Goal: Information Seeking & Learning: Learn about a topic

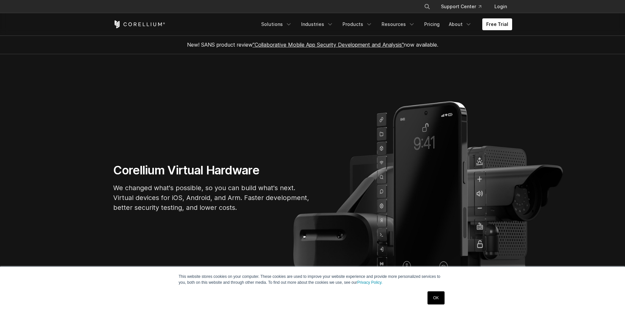
click at [437, 297] on link "OK" at bounding box center [436, 297] width 17 height 13
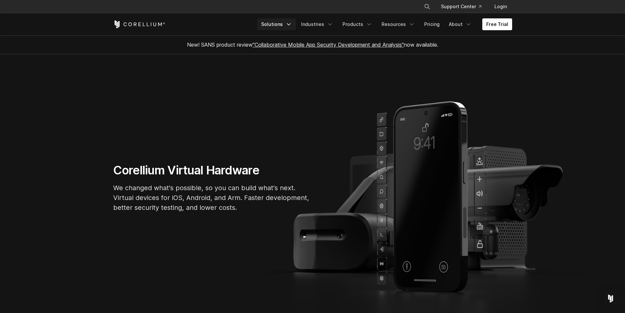
click at [292, 22] on icon "Navigation Menu" at bounding box center [288, 24] width 7 height 7
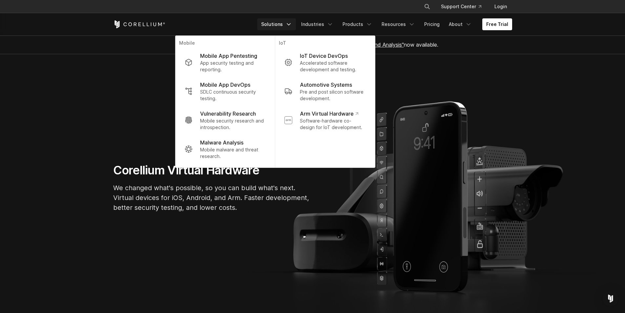
click at [170, 226] on section "Corellium Virtual Hardware We changed what's possible, so you can build what's …" at bounding box center [312, 190] width 625 height 272
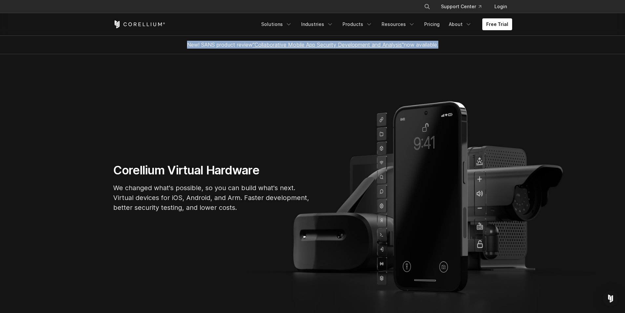
drag, startPoint x: 182, startPoint y: 44, endPoint x: 451, endPoint y: 45, distance: 268.4
click at [451, 45] on div "New! SANS product review "Collaborative Mobile App Security Development and Ana…" at bounding box center [313, 44] width 412 height 18
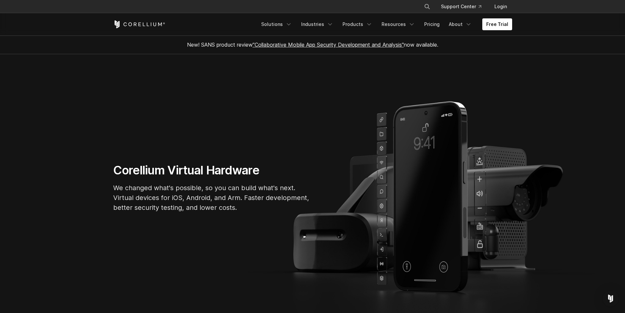
drag, startPoint x: 413, startPoint y: 120, endPoint x: 269, endPoint y: 103, distance: 145.1
click at [279, 103] on section "Corellium Virtual Hardware We changed what's possible, so you can build what's …" at bounding box center [312, 190] width 625 height 272
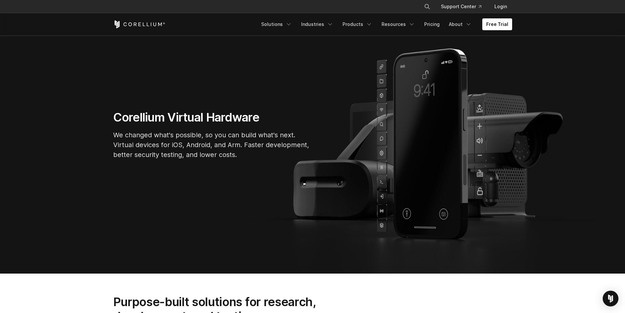
scroll to position [66, 0]
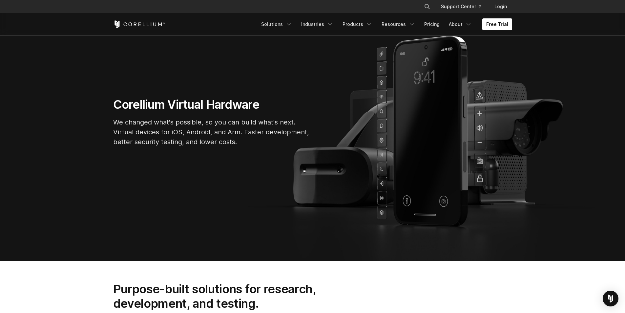
drag, startPoint x: 362, startPoint y: 115, endPoint x: 342, endPoint y: 114, distance: 19.7
click at [344, 114] on div "Corellium Virtual Hardware We changed what's possible, so you can build what's …" at bounding box center [313, 124] width 412 height 55
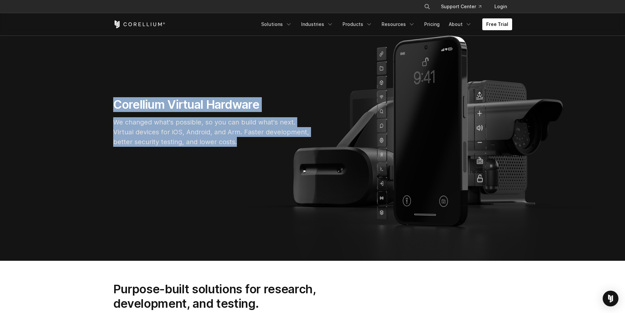
drag, startPoint x: 115, startPoint y: 102, endPoint x: 237, endPoint y: 145, distance: 129.3
click at [237, 145] on div "Corellium Virtual Hardware We changed what's possible, so you can build what's …" at bounding box center [212, 124] width 210 height 55
click at [237, 145] on p "We changed what's possible, so you can build what's next. Virtual devices for i…" at bounding box center [211, 132] width 197 height 30
drag, startPoint x: 237, startPoint y: 144, endPoint x: 113, endPoint y: 106, distance: 129.0
click at [113, 106] on div "Corellium Virtual Hardware We changed what's possible, so you can build what's …" at bounding box center [212, 124] width 210 height 55
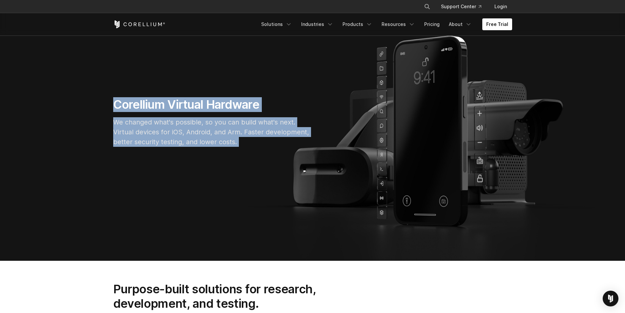
click at [152, 102] on h1 "Corellium Virtual Hardware" at bounding box center [211, 104] width 197 height 15
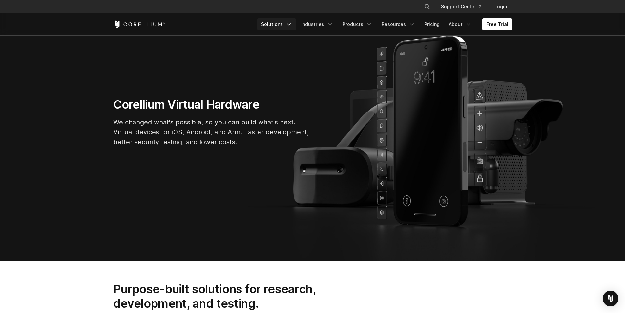
click at [281, 27] on link "Solutions" at bounding box center [276, 24] width 39 height 12
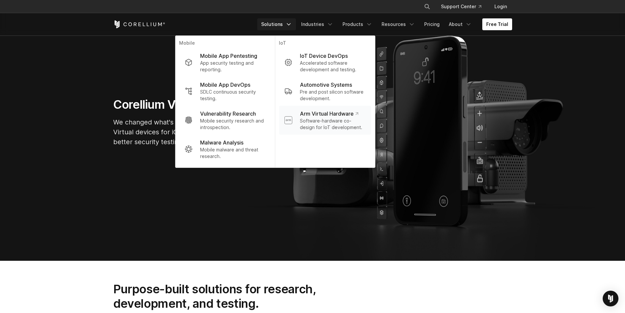
click at [346, 119] on p "Software-hardware co-design for IoT development." at bounding box center [333, 123] width 66 height 13
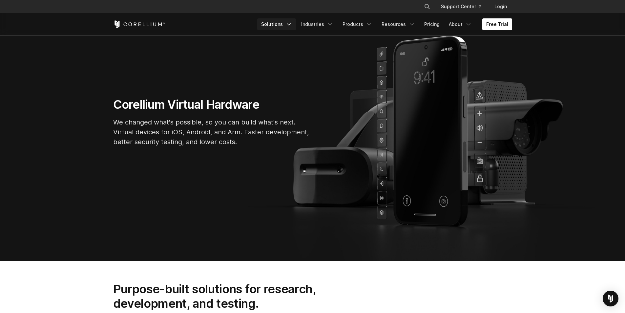
click at [287, 24] on link "Solutions" at bounding box center [276, 24] width 39 height 12
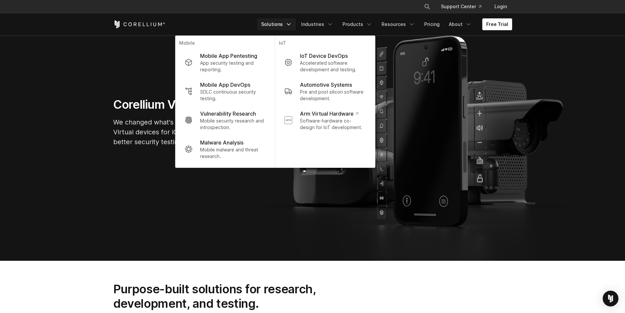
click at [139, 104] on h1 "Corellium Virtual Hardware" at bounding box center [211, 104] width 197 height 15
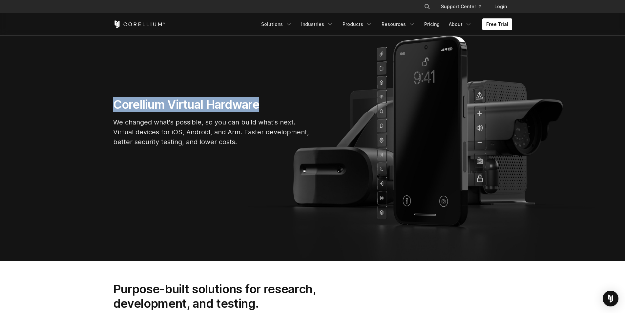
drag, startPoint x: 116, startPoint y: 104, endPoint x: 262, endPoint y: 109, distance: 145.8
click at [262, 109] on h1 "Corellium Virtual Hardware" at bounding box center [211, 104] width 197 height 15
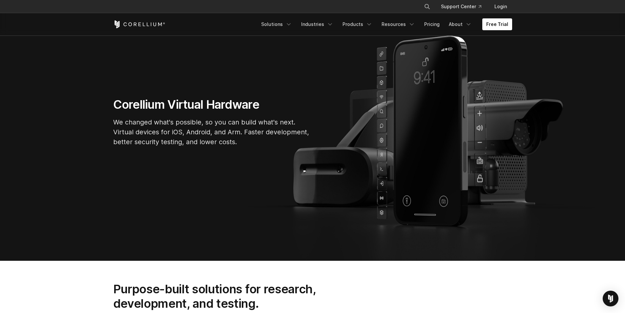
click at [264, 116] on div "Corellium Virtual Hardware We changed what's possible, so you can build what's …" at bounding box center [212, 124] width 210 height 55
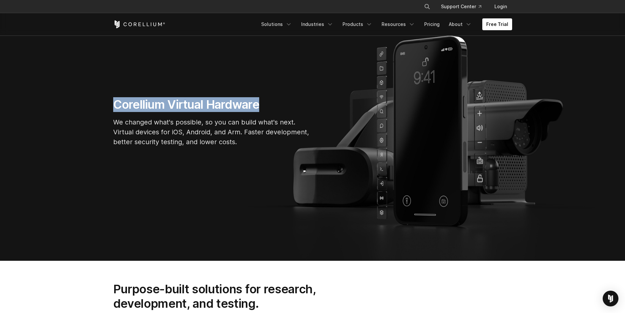
drag, startPoint x: 262, startPoint y: 106, endPoint x: 110, endPoint y: 101, distance: 151.7
click at [110, 101] on div "Corellium Virtual Hardware We changed what's possible, so you can build what's …" at bounding box center [212, 124] width 210 height 55
drag, startPoint x: 113, startPoint y: 101, endPoint x: 282, endPoint y: 107, distance: 168.8
click at [282, 107] on h1 "Corellium Virtual Hardware" at bounding box center [211, 104] width 197 height 15
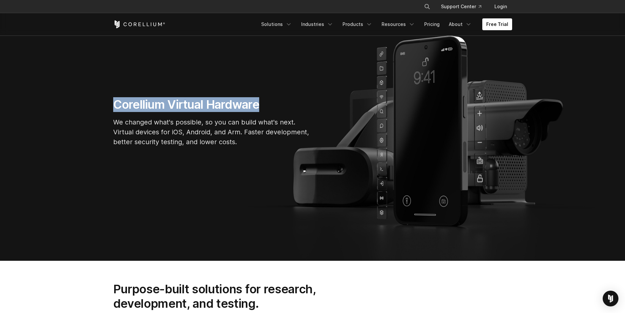
click at [282, 107] on h1 "Corellium Virtual Hardware" at bounding box center [211, 104] width 197 height 15
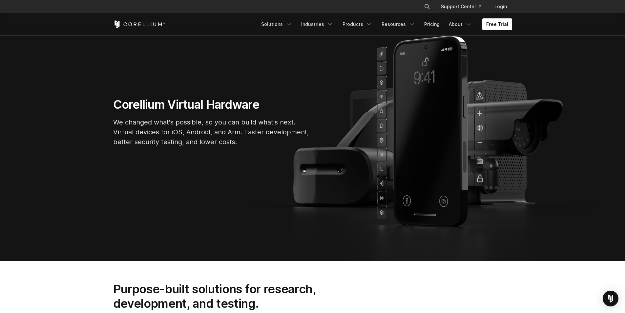
click at [247, 134] on p "We changed what's possible, so you can build what's next. Virtual devices for i…" at bounding box center [211, 132] width 197 height 30
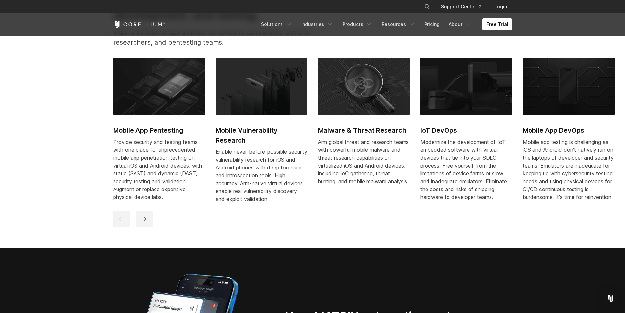
scroll to position [361, 0]
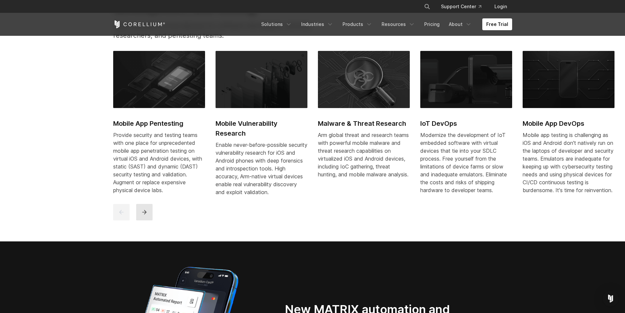
click at [146, 215] on icon "next" at bounding box center [144, 212] width 7 height 7
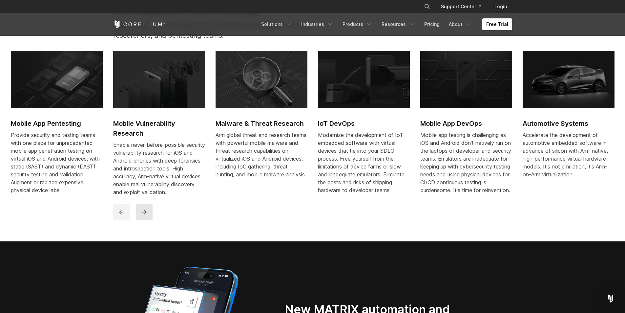
click at [144, 214] on icon "next" at bounding box center [144, 212] width 4 height 4
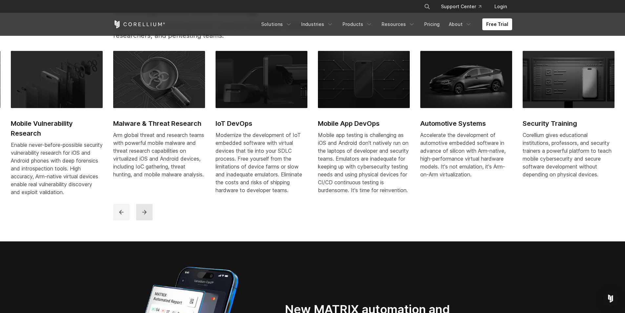
click at [144, 214] on icon "next" at bounding box center [144, 212] width 4 height 4
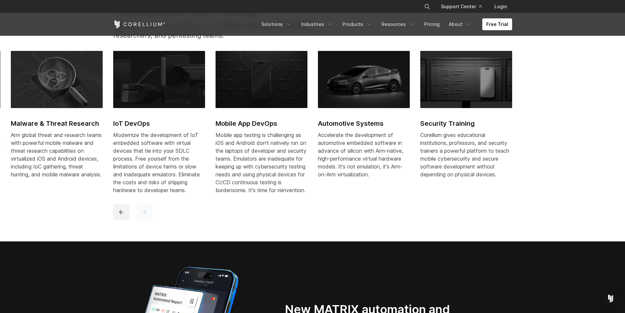
click at [144, 214] on icon "next" at bounding box center [144, 212] width 4 height 4
click at [120, 215] on icon "previous" at bounding box center [121, 212] width 7 height 7
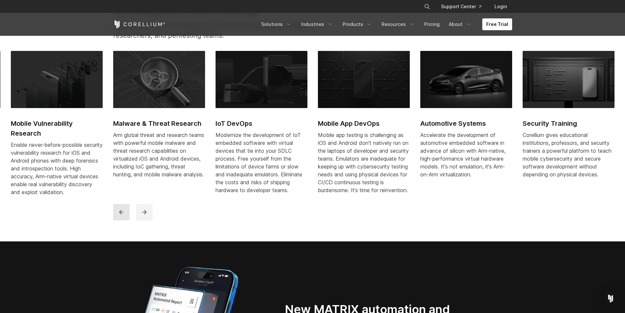
click at [120, 215] on icon "previous" at bounding box center [121, 212] width 7 height 7
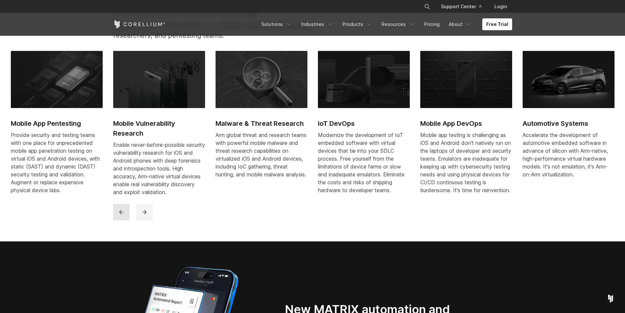
drag, startPoint x: 137, startPoint y: 217, endPoint x: 128, endPoint y: 217, distance: 8.2
click at [136, 217] on button "next" at bounding box center [144, 212] width 16 height 16
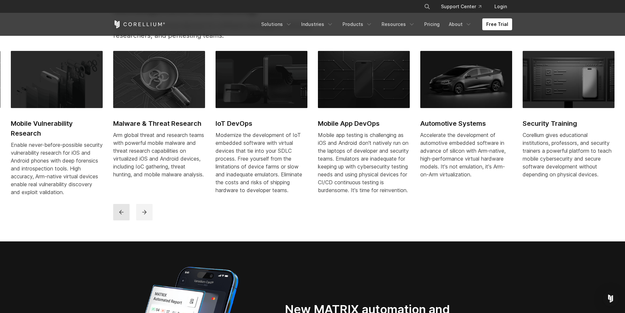
click at [128, 217] on button "previous" at bounding box center [121, 212] width 16 height 16
click at [123, 215] on icon "previous" at bounding box center [121, 212] width 7 height 7
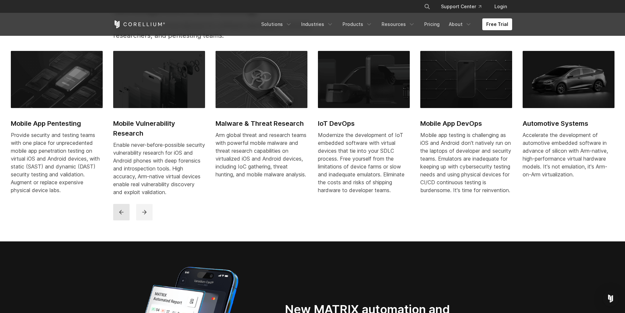
click at [123, 215] on icon "previous" at bounding box center [121, 212] width 7 height 7
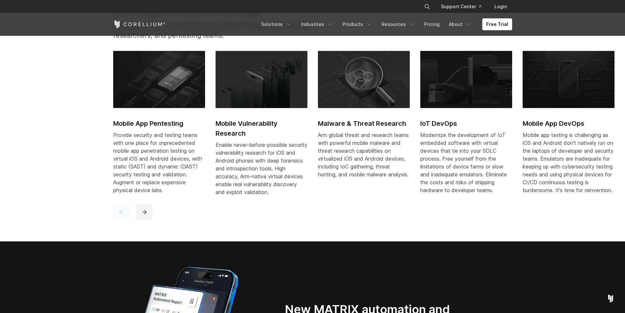
click at [123, 215] on icon "previous" at bounding box center [121, 212] width 7 height 7
click at [139, 216] on button "next" at bounding box center [144, 212] width 16 height 16
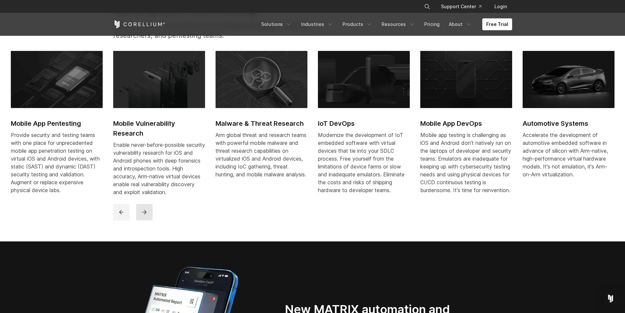
click at [141, 215] on icon "next" at bounding box center [144, 212] width 7 height 7
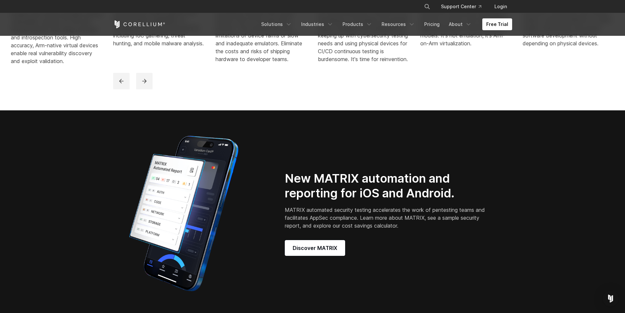
scroll to position [492, 0]
click at [315, 251] on span "Discover MATRIX" at bounding box center [315, 247] width 45 height 8
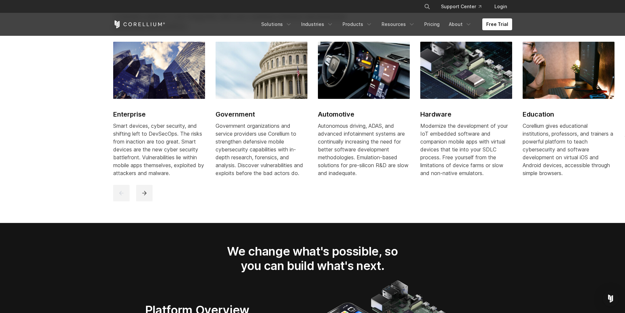
scroll to position [853, 0]
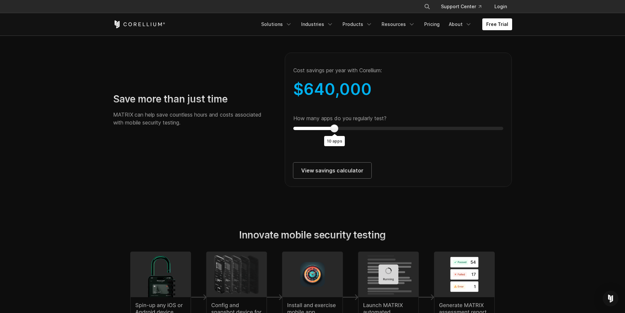
scroll to position [1214, 0]
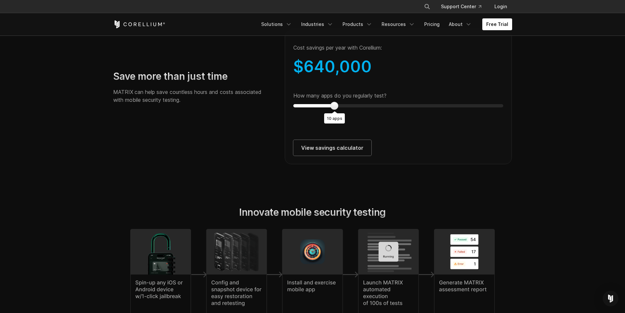
drag, startPoint x: 333, startPoint y: 109, endPoint x: 316, endPoint y: 113, distance: 17.5
click at [316, 107] on div "How many apps do you regularly test? 10 apps" at bounding box center [398, 99] width 210 height 15
drag, startPoint x: 331, startPoint y: 108, endPoint x: 325, endPoint y: 112, distance: 7.0
click at [325, 107] on div "How many apps do you regularly test? 10 apps" at bounding box center [398, 99] width 210 height 15
type input "*"
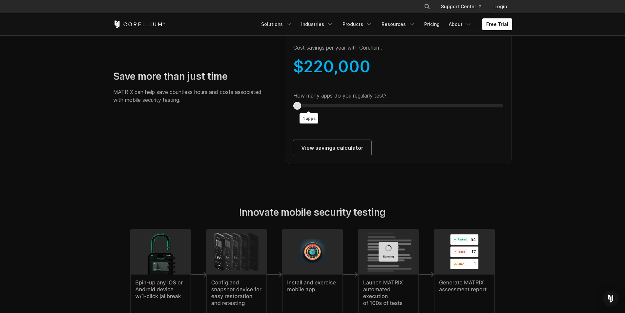
click at [271, 107] on div "Save more than just time MATRIX can help save countless hours and costs associa…" at bounding box center [313, 89] width 412 height 149
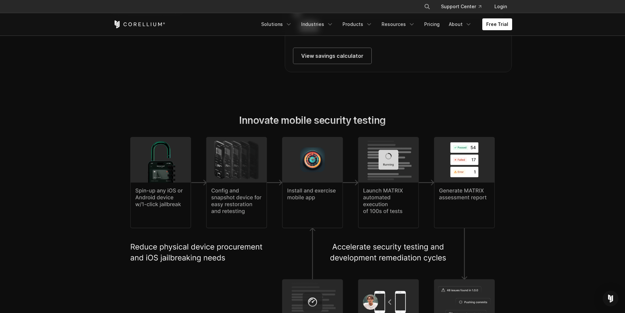
scroll to position [1345, 0]
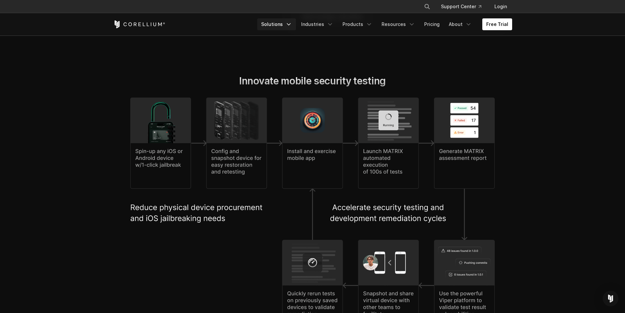
click at [284, 23] on link "Solutions" at bounding box center [276, 24] width 39 height 12
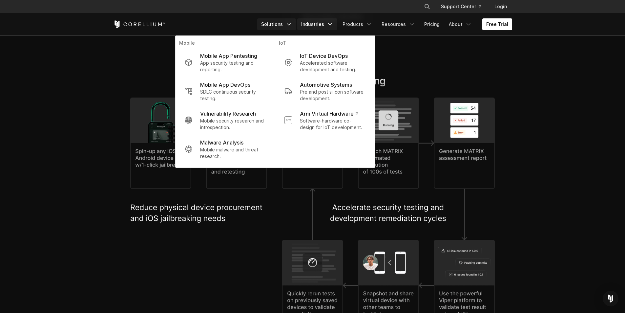
click at [326, 24] on link "Industries" at bounding box center [317, 24] width 40 height 12
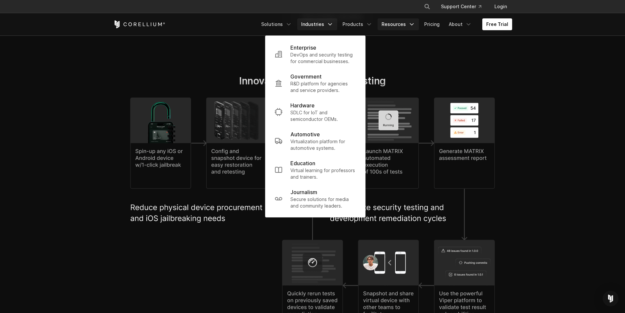
click at [406, 26] on link "Resources" at bounding box center [398, 24] width 41 height 12
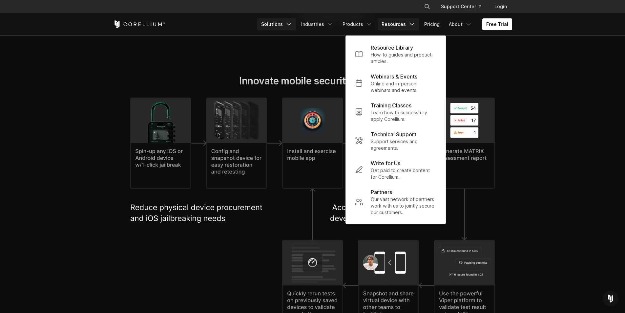
click at [286, 27] on link "Solutions" at bounding box center [276, 24] width 39 height 12
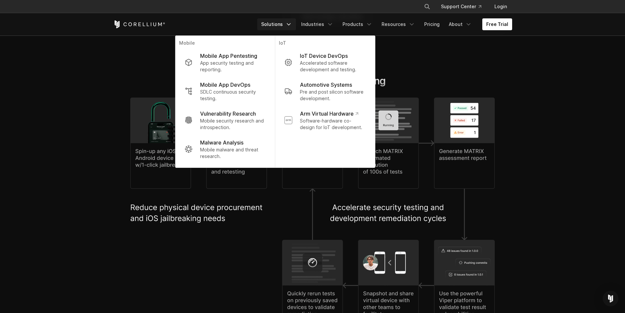
click at [247, 183] on img at bounding box center [312, 213] width 365 height 233
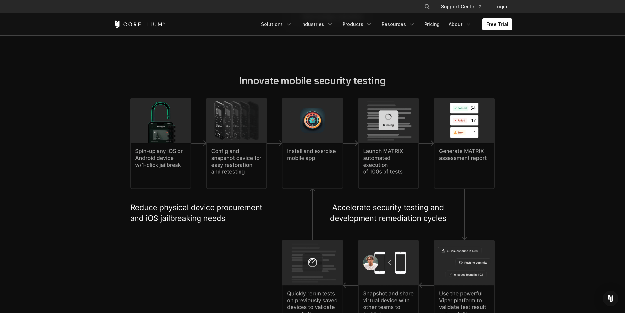
click at [159, 22] on icon "Corellium Home" at bounding box center [139, 24] width 52 height 8
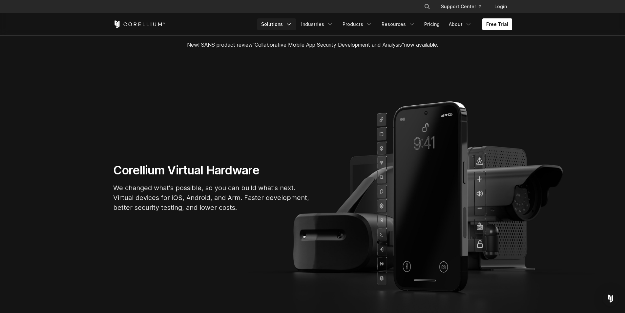
click at [284, 24] on link "Solutions" at bounding box center [276, 24] width 39 height 12
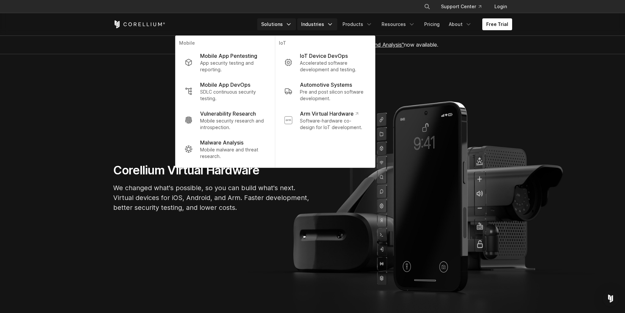
click at [312, 23] on link "Industries" at bounding box center [317, 24] width 40 height 12
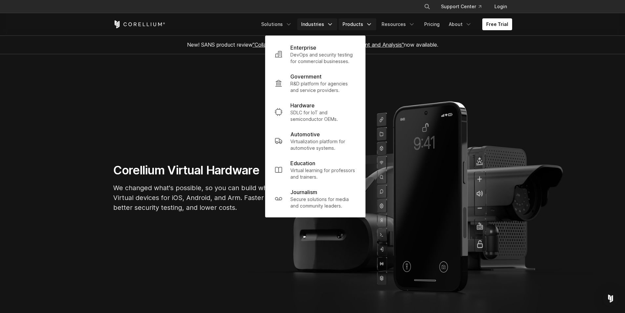
click at [361, 24] on link "Products" at bounding box center [358, 24] width 38 height 12
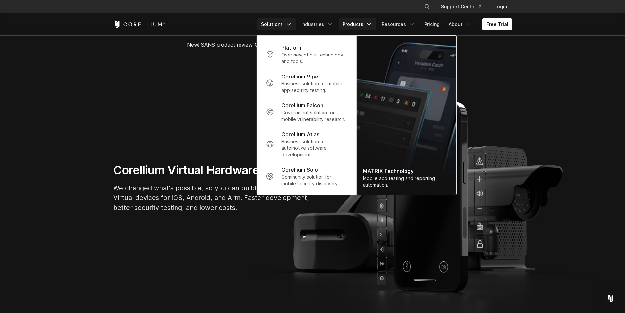
click at [275, 23] on link "Solutions" at bounding box center [276, 24] width 39 height 12
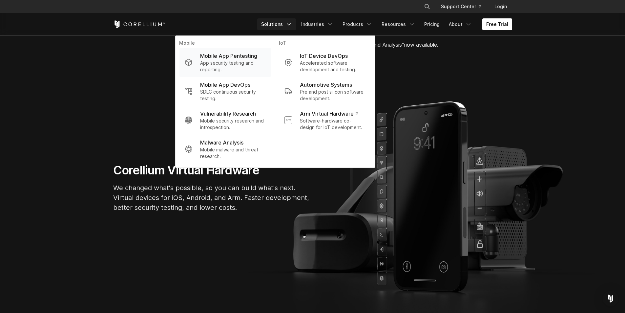
click at [242, 68] on p "App security testing and reporting." at bounding box center [232, 66] width 65 height 13
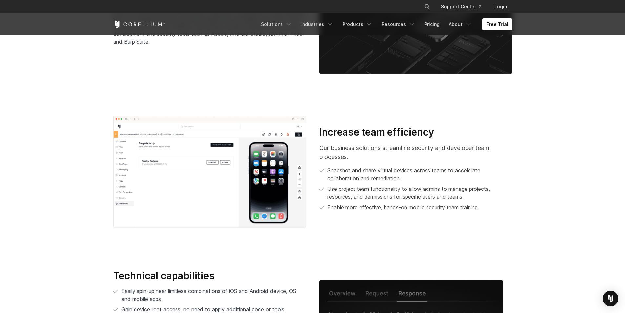
scroll to position [1173, 0]
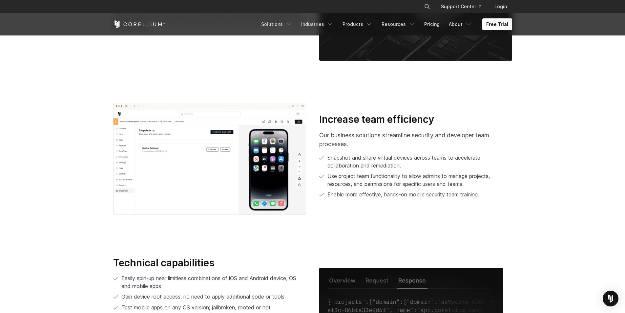
click at [197, 138] on img at bounding box center [209, 159] width 193 height 112
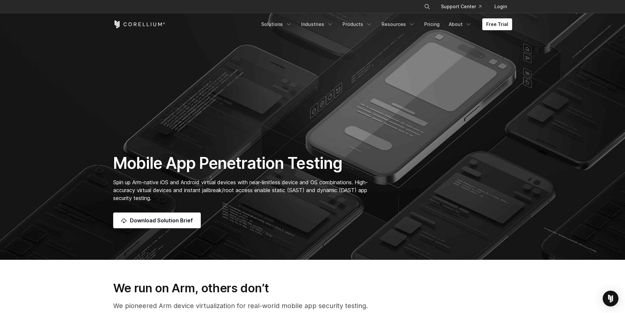
scroll to position [0, 0]
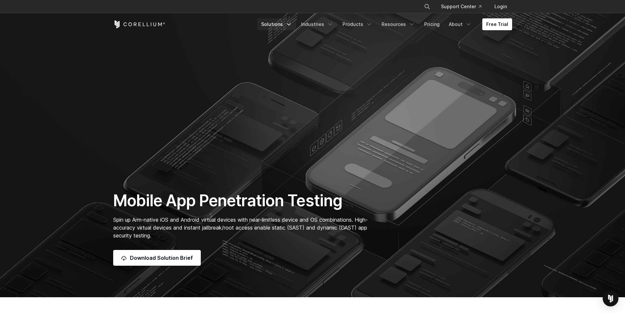
click at [283, 23] on link "Solutions" at bounding box center [276, 24] width 39 height 12
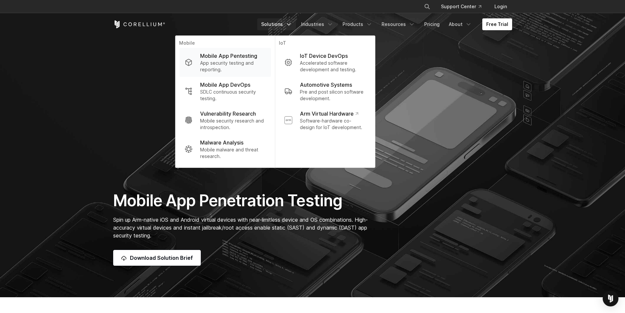
click at [233, 57] on p "Mobile App Pentesting" at bounding box center [228, 56] width 57 height 8
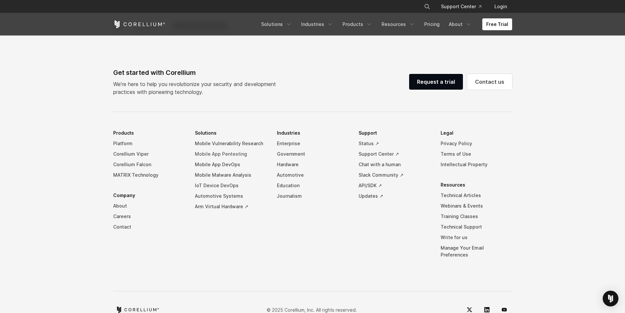
scroll to position [2074, 0]
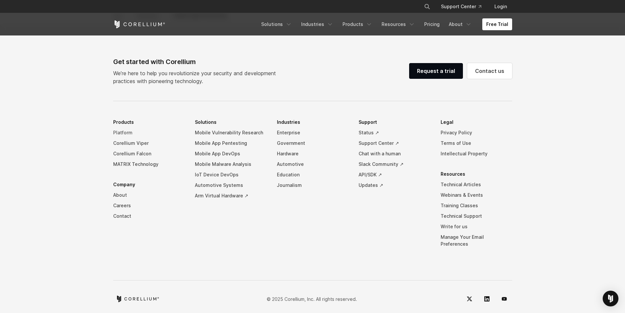
click at [121, 128] on link "Platform" at bounding box center [149, 132] width 72 height 11
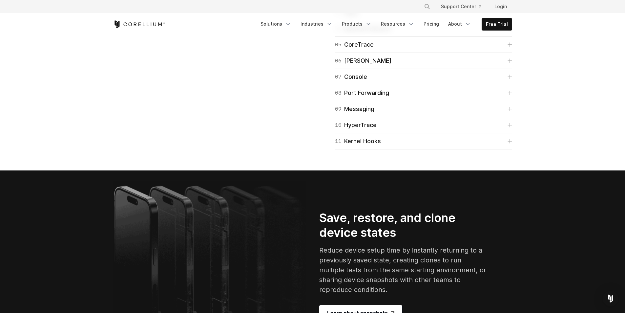
scroll to position [1050, 0]
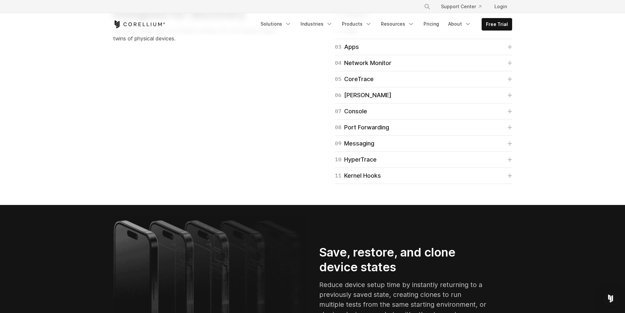
click at [511, 33] on icon at bounding box center [510, 31] width 4 height 4
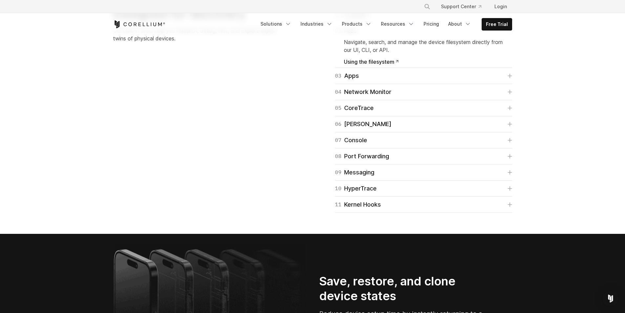
click at [511, 31] on icon at bounding box center [510, 31] width 4 height 0
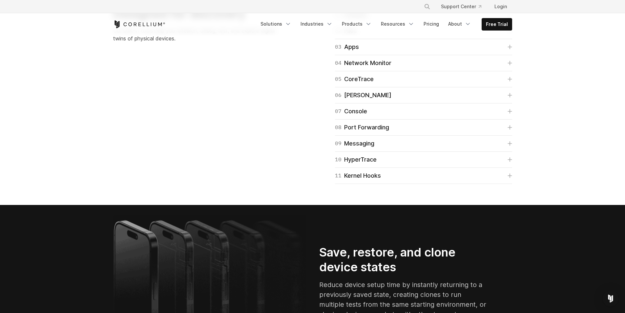
click at [511, 33] on icon at bounding box center [510, 31] width 4 height 4
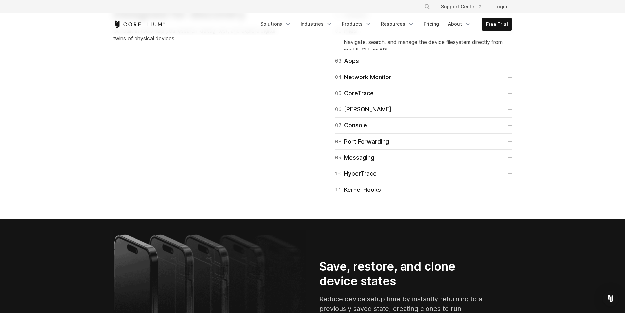
click at [511, 31] on icon at bounding box center [510, 31] width 4 height 0
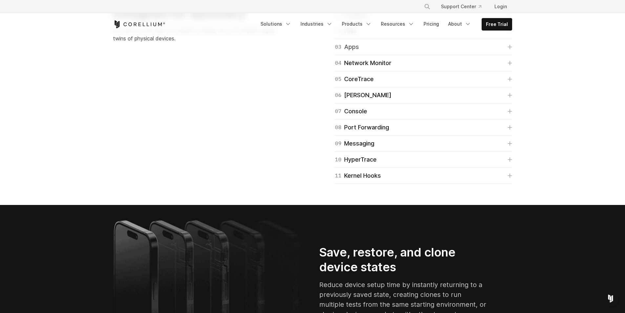
click at [509, 49] on icon at bounding box center [510, 47] width 5 height 5
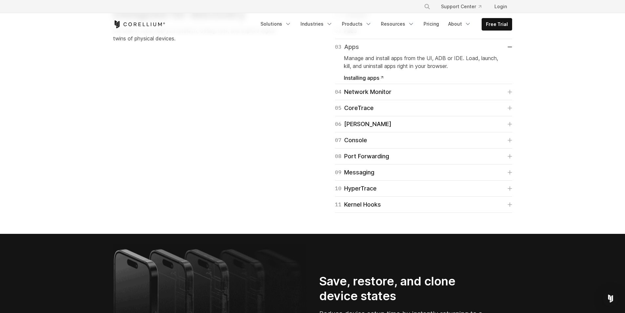
click at [509, 47] on icon at bounding box center [510, 47] width 4 height 0
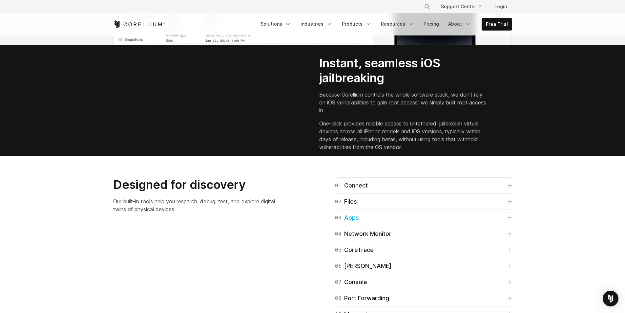
scroll to position [886, 0]
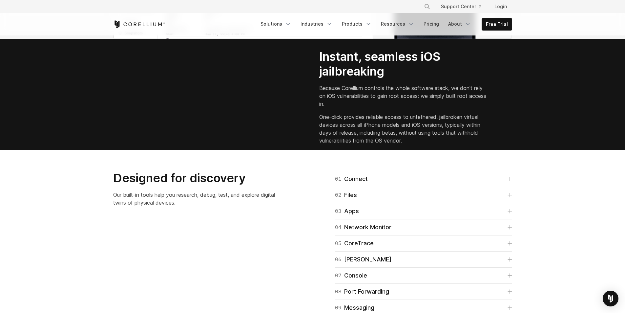
drag, startPoint x: 199, startPoint y: 161, endPoint x: 126, endPoint y: 155, distance: 73.2
click at [124, 123] on video "Your browser does not support the video tag." at bounding box center [162, 98] width 98 height 49
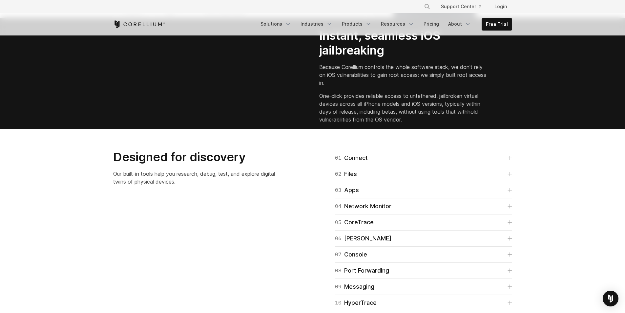
scroll to position [952, 0]
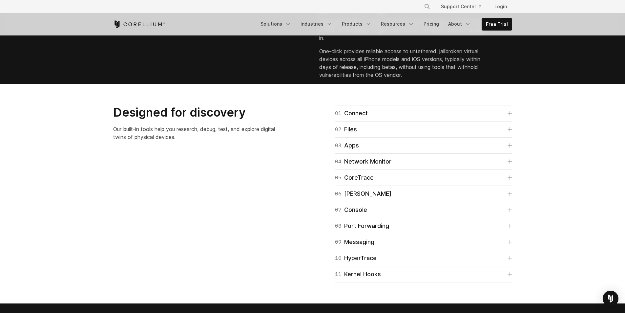
drag, startPoint x: 226, startPoint y: 153, endPoint x: 197, endPoint y: 140, distance: 31.9
click at [199, 58] on video "Your browser does not support the video tag." at bounding box center [162, 33] width 98 height 49
drag, startPoint x: 201, startPoint y: 120, endPoint x: 205, endPoint y: 153, distance: 33.0
click at [201, 58] on video "Your browser does not support the video tag." at bounding box center [162, 33] width 98 height 49
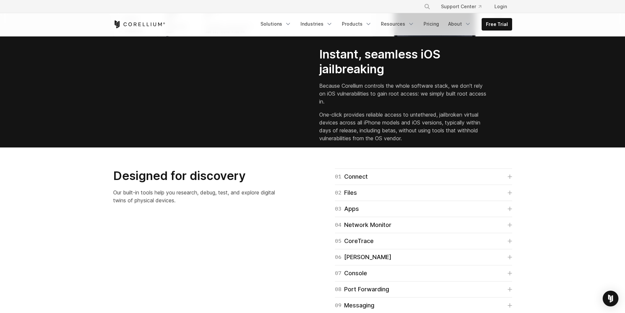
scroll to position [886, 0]
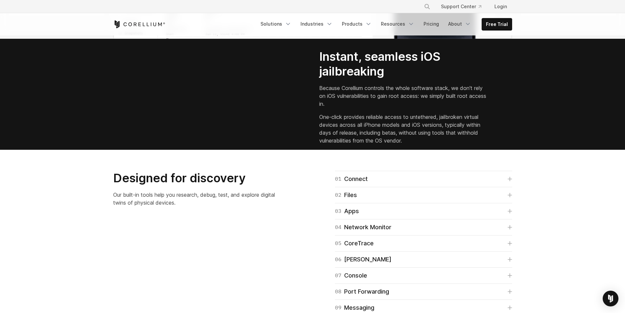
drag, startPoint x: 265, startPoint y: 202, endPoint x: 200, endPoint y: 152, distance: 82.1
click at [212, 123] on video "Your browser does not support the video tag." at bounding box center [162, 98] width 98 height 49
drag, startPoint x: 202, startPoint y: 133, endPoint x: 214, endPoint y: 160, distance: 29.9
click at [209, 123] on video "Your browser does not support the video tag." at bounding box center [162, 98] width 98 height 49
drag, startPoint x: 250, startPoint y: 143, endPoint x: 244, endPoint y: 165, distance: 22.9
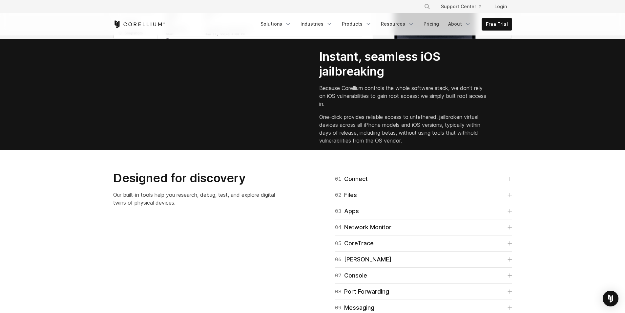
click at [212, 123] on video "Your browser does not support the video tag." at bounding box center [162, 98] width 98 height 49
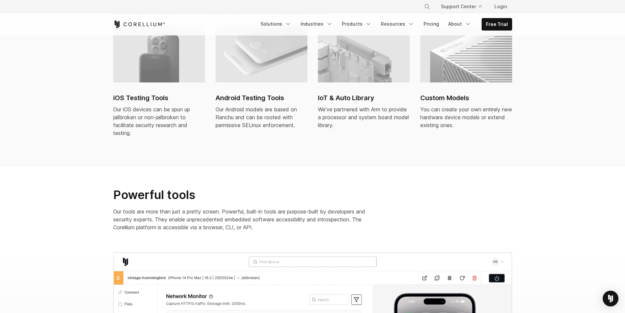
scroll to position [459, 0]
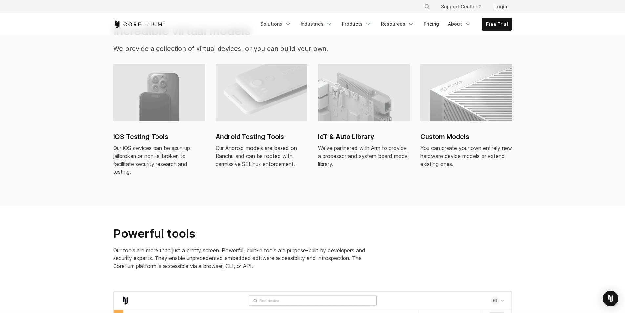
click at [252, 115] on link "Android Testing Tools Our Android models are based on Ranchu and can be rooted …" at bounding box center [262, 120] width 92 height 112
